Goal: Task Accomplishment & Management: Manage account settings

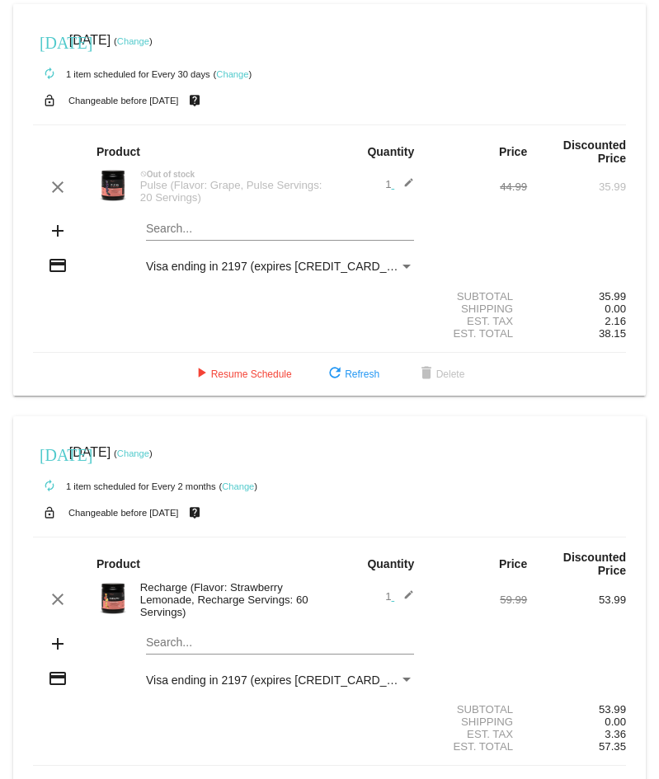
click at [149, 40] on link "Change" at bounding box center [133, 41] width 32 height 10
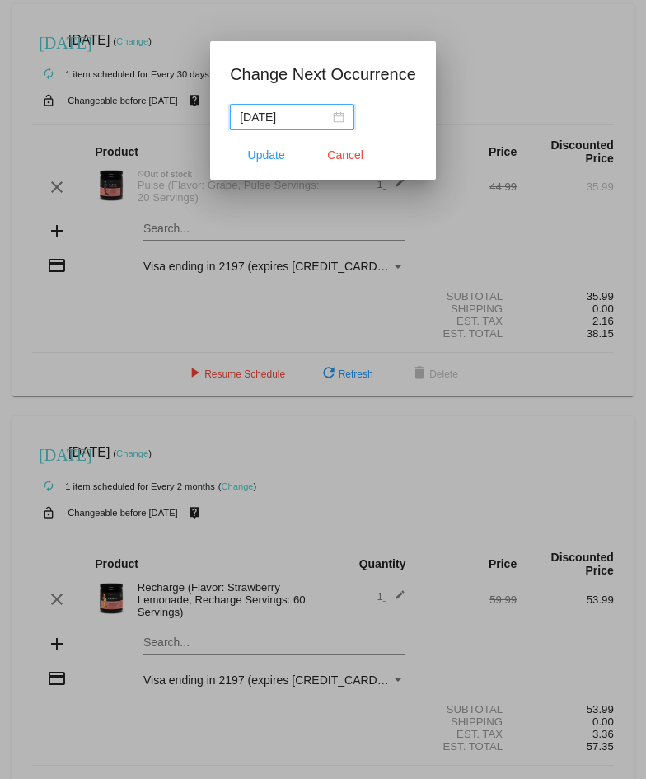
click at [336, 120] on div "[DATE]" at bounding box center [292, 117] width 105 height 18
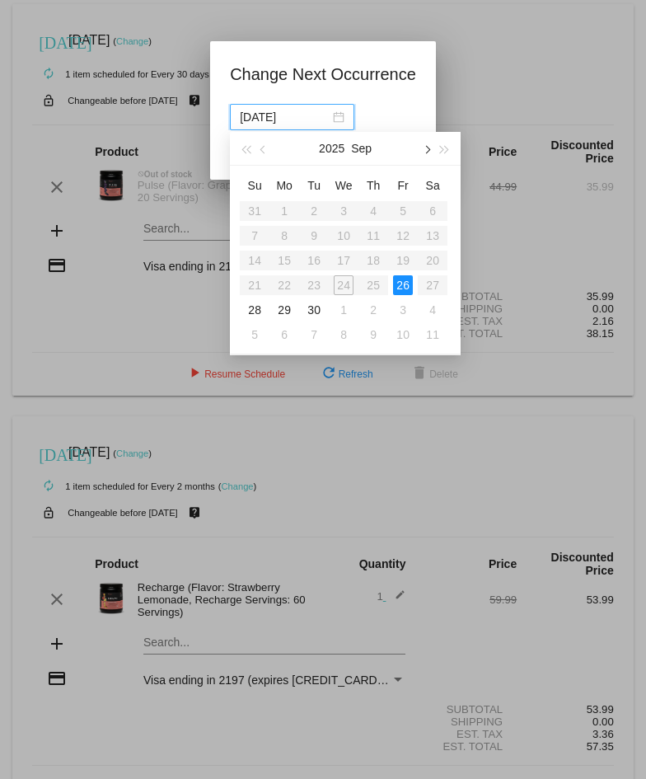
click at [418, 146] on button "button" at bounding box center [426, 148] width 18 height 33
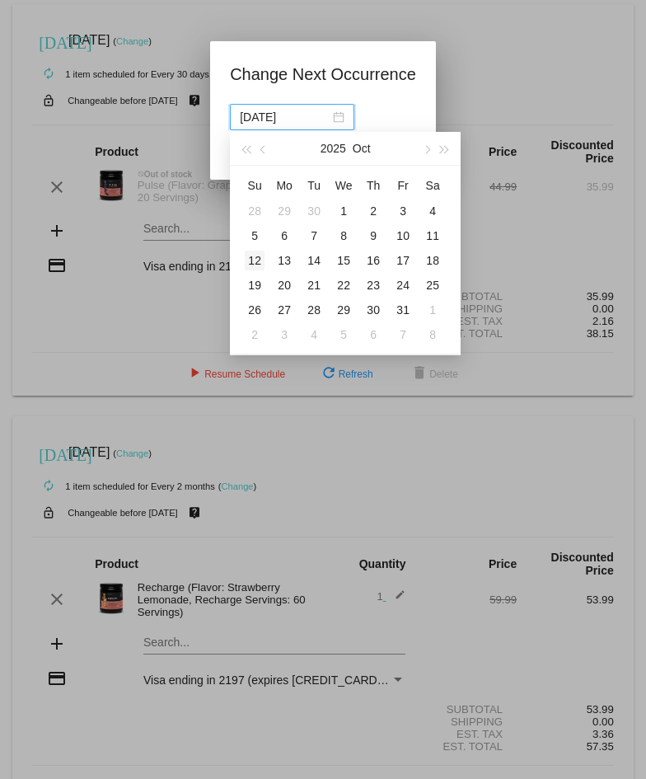
click at [251, 262] on div "12" at bounding box center [255, 261] width 20 height 20
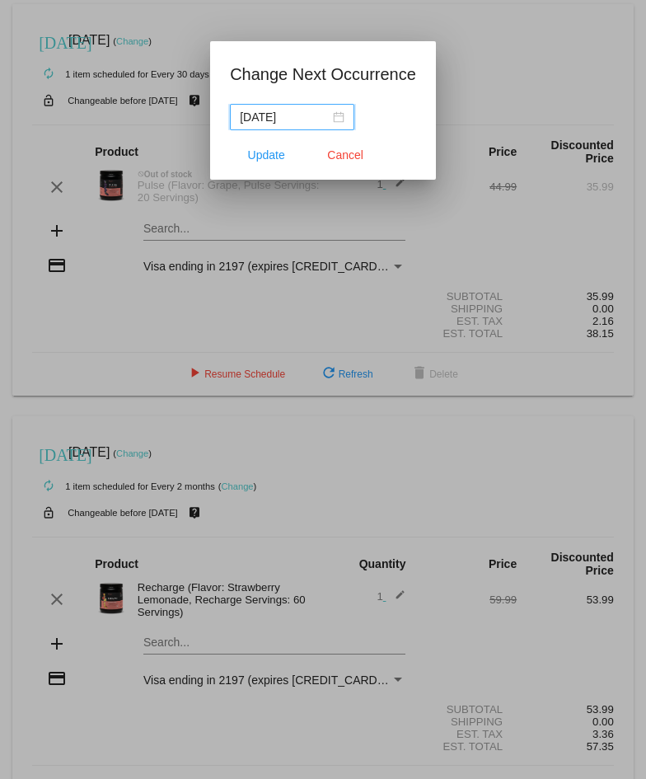
click at [338, 119] on div "[DATE]" at bounding box center [292, 117] width 105 height 18
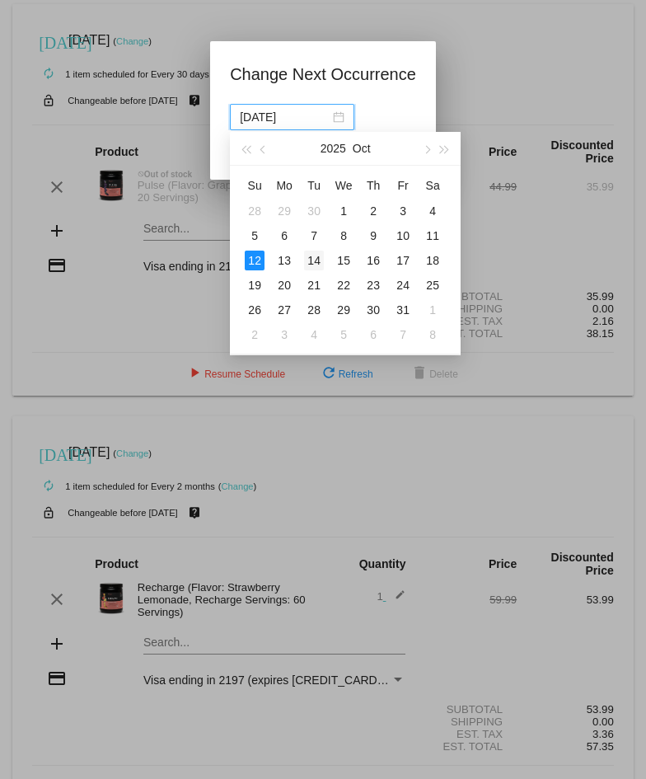
click at [312, 253] on div "14" at bounding box center [314, 261] width 20 height 20
type input "[DATE]"
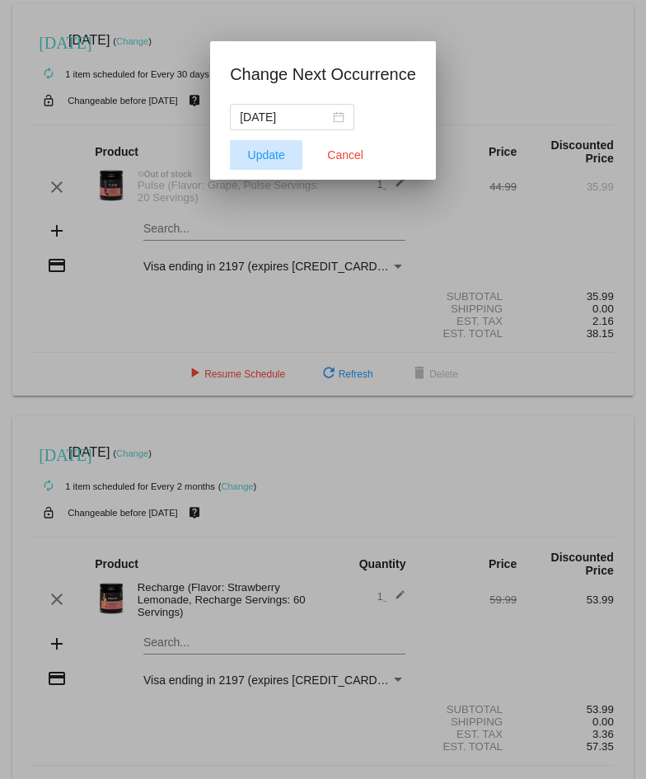
click at [268, 150] on span "Update" at bounding box center [266, 154] width 37 height 13
